Goal: Information Seeking & Learning: Learn about a topic

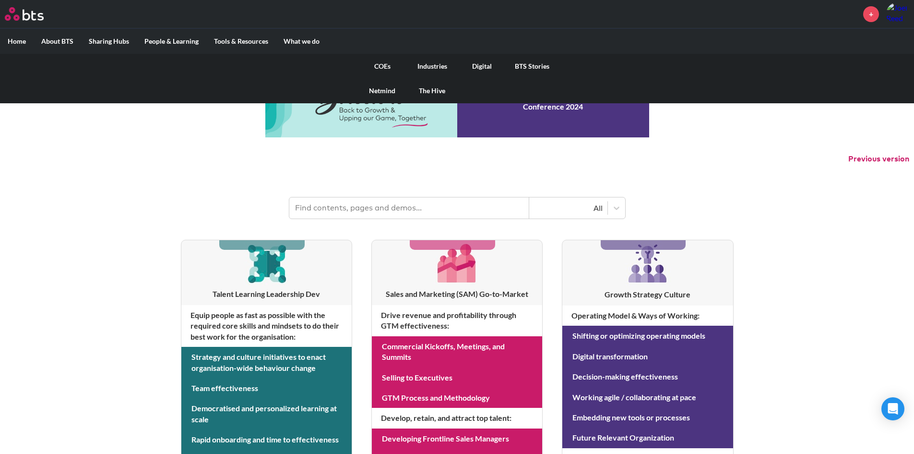
click at [382, 64] on link "COEs" at bounding box center [383, 66] width 50 height 25
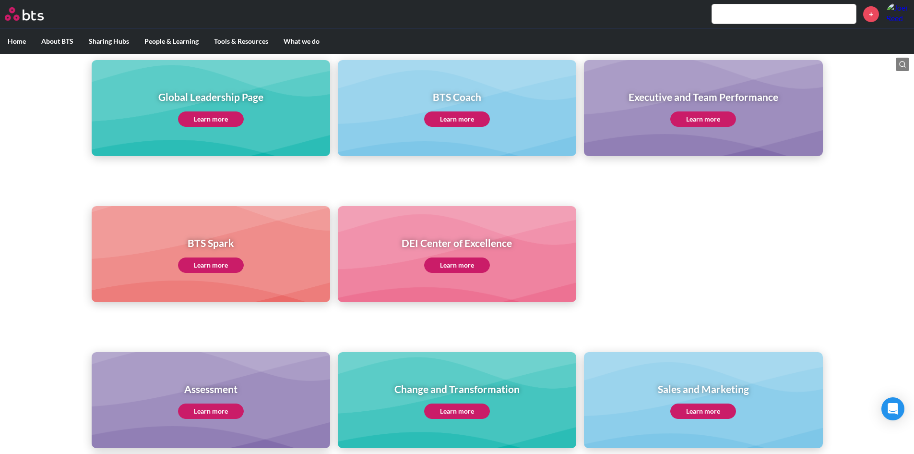
scroll to position [144, 0]
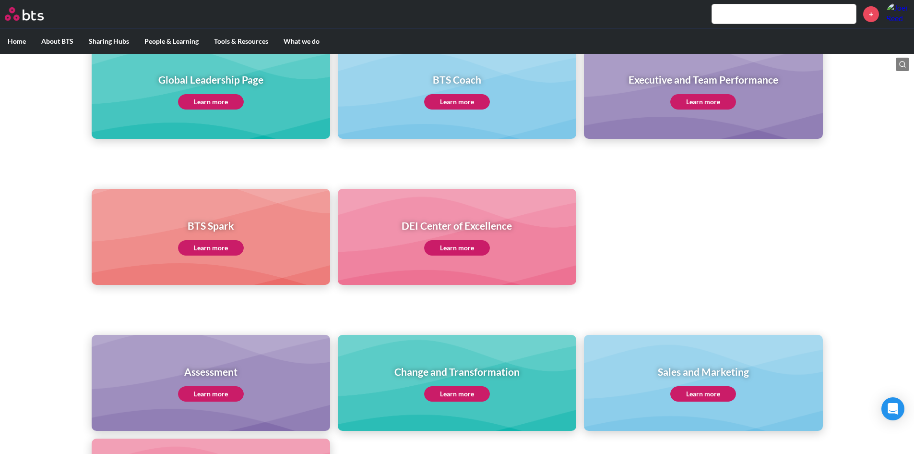
click at [197, 101] on link "Learn more" at bounding box center [211, 101] width 66 height 15
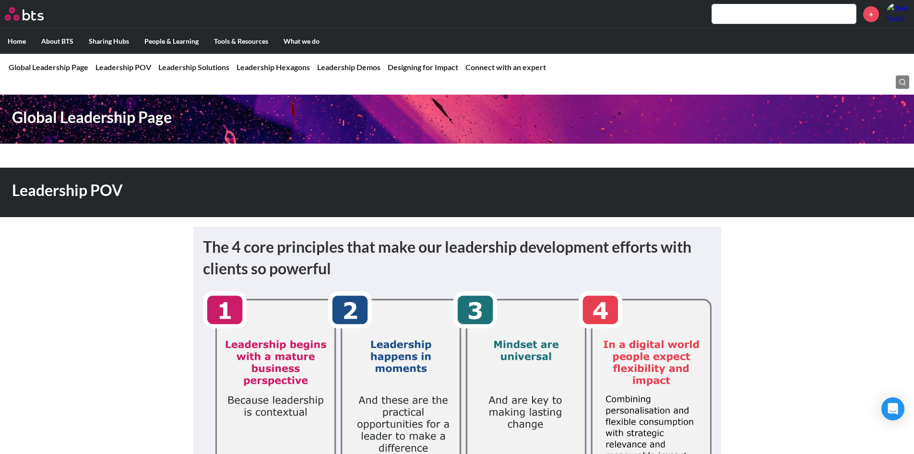
click at [742, 11] on input "text" at bounding box center [784, 13] width 144 height 19
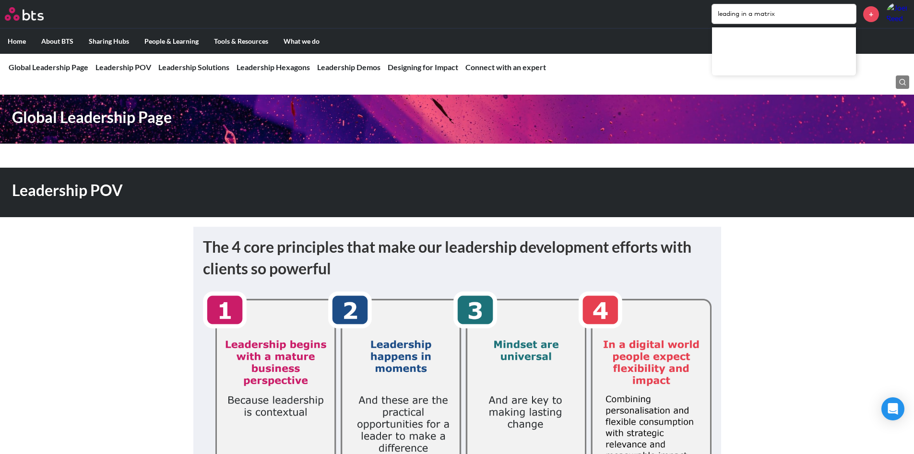
click at [775, 28] on div at bounding box center [784, 51] width 144 height 48
click at [776, 17] on input "leading in a matrix" at bounding box center [784, 13] width 144 height 19
click at [775, 18] on input "leading in a matrix" at bounding box center [784, 13] width 144 height 19
drag, startPoint x: 780, startPoint y: 12, endPoint x: 702, endPoint y: 11, distance: 78.2
click at [702, 11] on div "leading in a matrix +" at bounding box center [485, 13] width 848 height 23
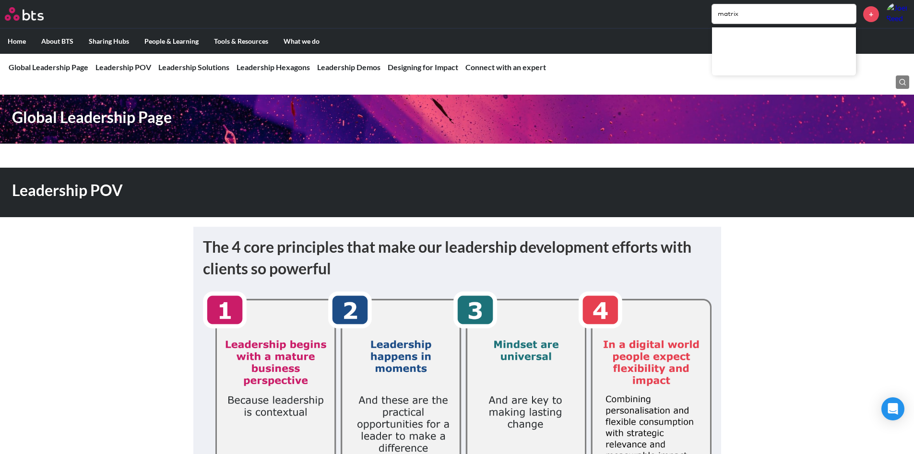
type input "matrix"
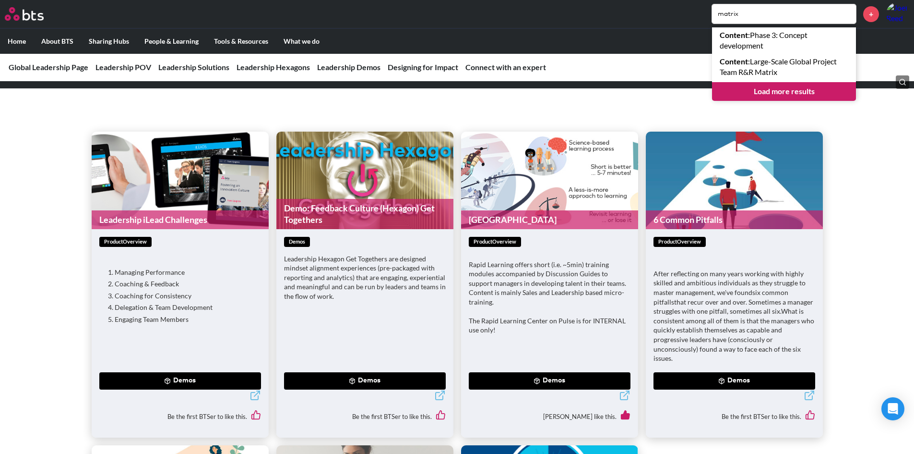
scroll to position [2592, 0]
